Goal: Check status: Check status

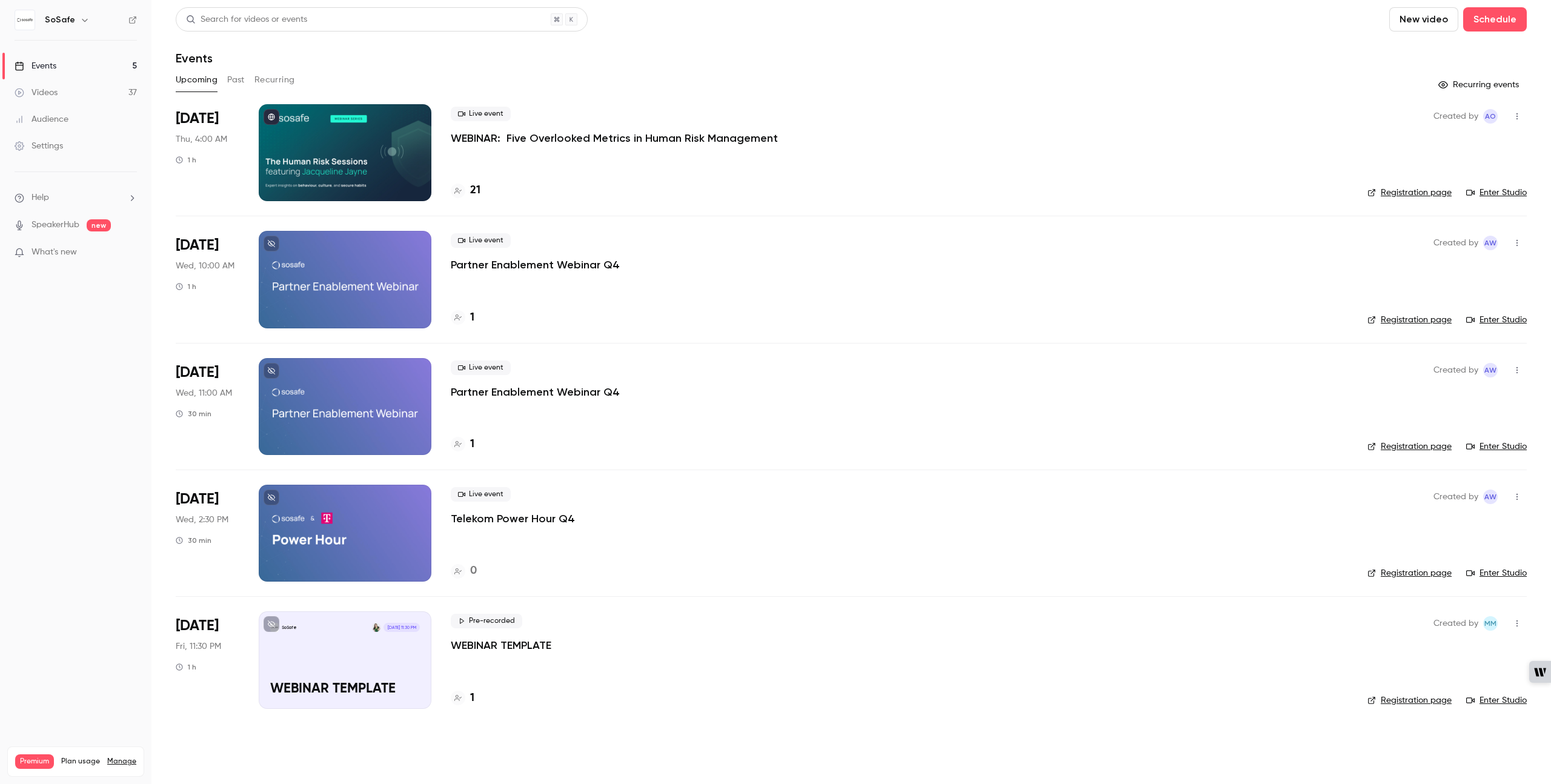
click at [587, 163] on div "Live event WEBINAR: Five Overlooked Metrics in Human Risk Management 21" at bounding box center [899, 152] width 897 height 97
click at [560, 126] on div "Live event WEBINAR: Five Overlooked Metrics in Human Risk Management" at bounding box center [899, 126] width 897 height 38
click at [563, 134] on p "WEBINAR: Five Overlooked Metrics in Human Risk Management" at bounding box center [614, 138] width 327 height 14
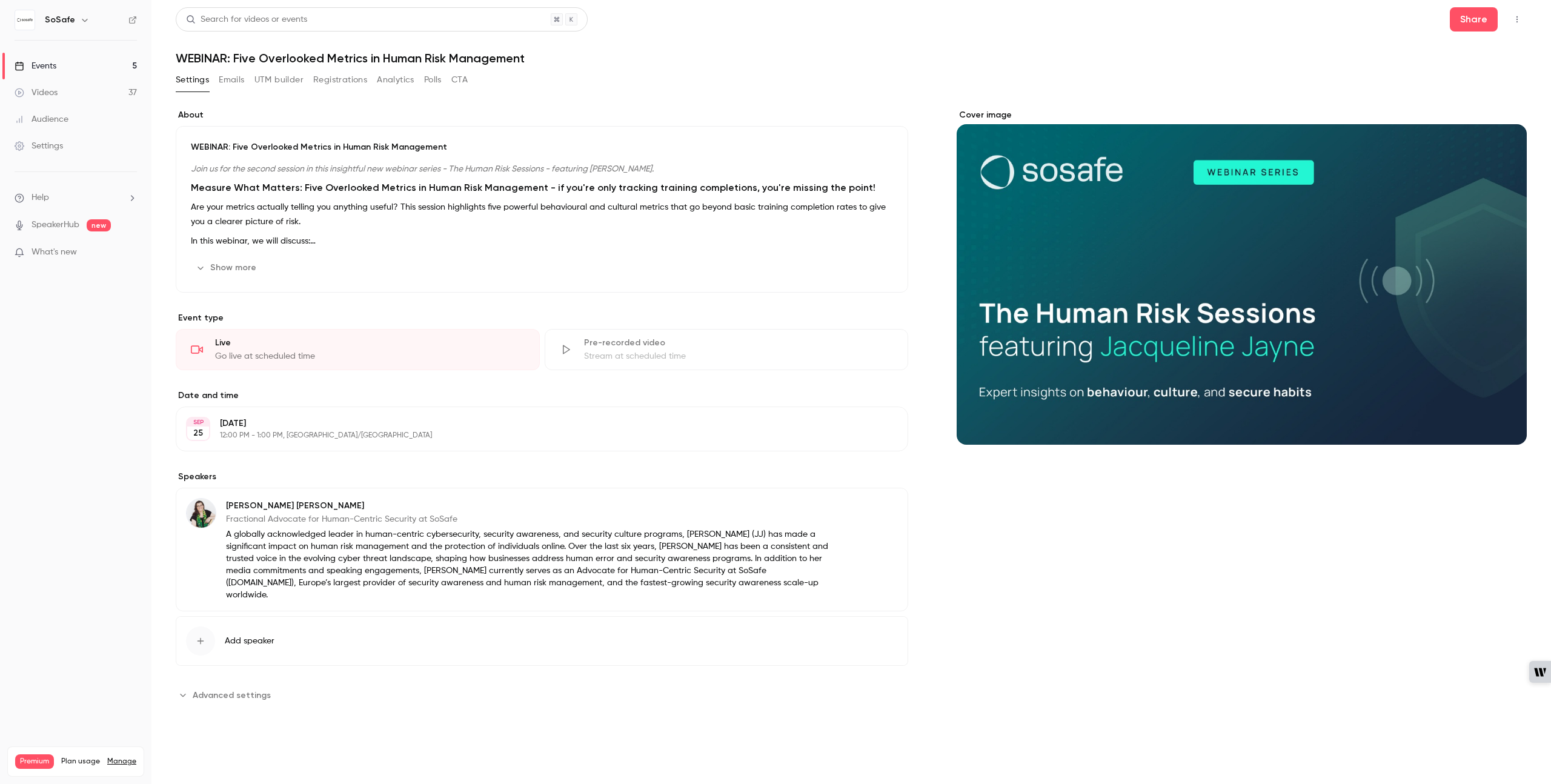
drag, startPoint x: 224, startPoint y: 82, endPoint x: 357, endPoint y: 80, distance: 133.0
click at [352, 82] on div "Settings Emails UTM builder Registrations Analytics Polls CTA" at bounding box center [322, 80] width 292 height 19
click at [358, 79] on button "Registrations" at bounding box center [340, 80] width 54 height 19
